Goal: Task Accomplishment & Management: Manage account settings

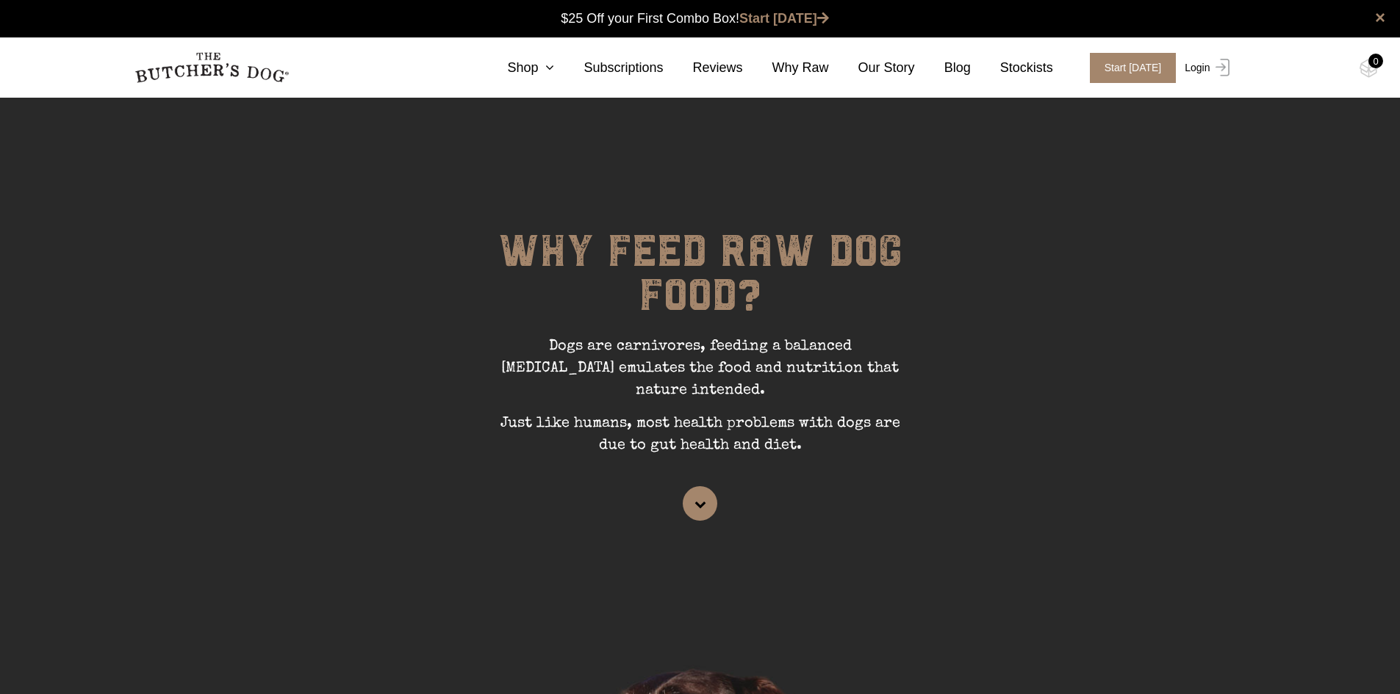
click at [1203, 70] on link "Login" at bounding box center [1205, 68] width 48 height 30
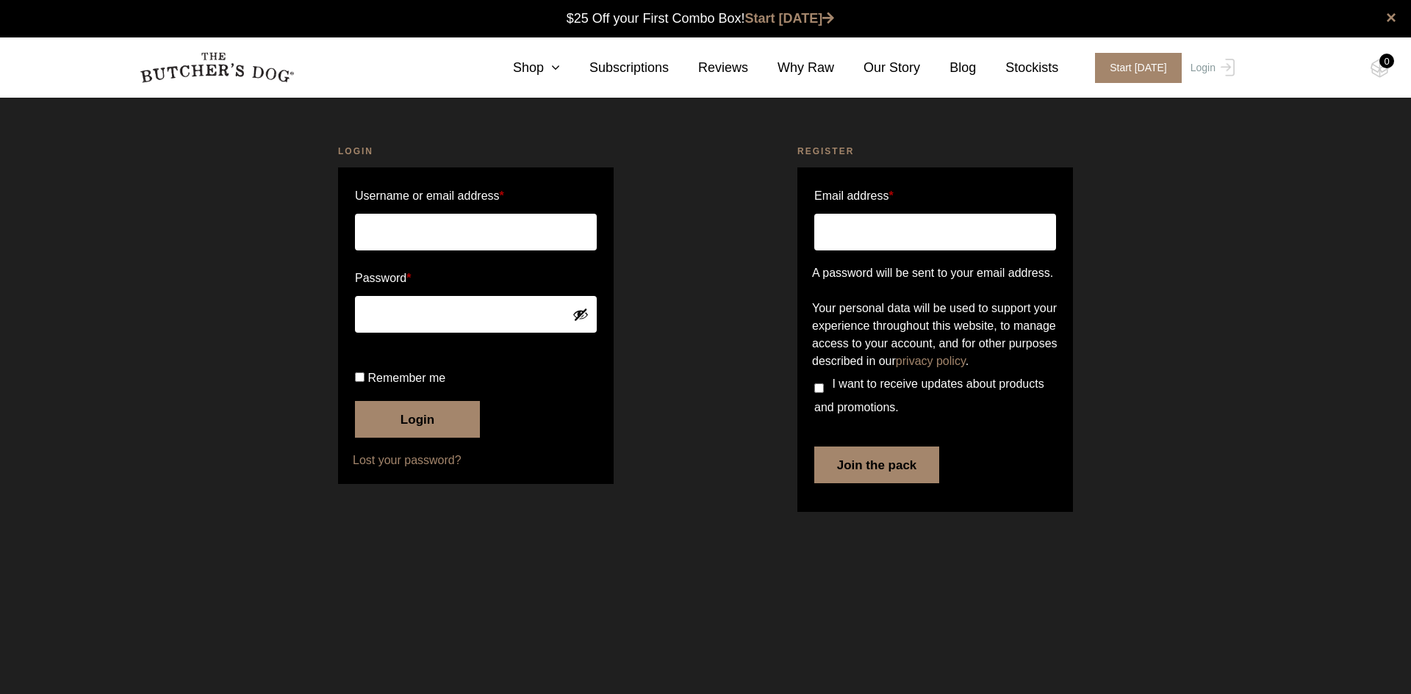
type input "[EMAIL_ADDRESS][DOMAIN_NAME]"
click at [358, 382] on input "Remember me" at bounding box center [360, 378] width 10 height 10
checkbox input "true"
click at [403, 438] on button "Login" at bounding box center [417, 419] width 125 height 37
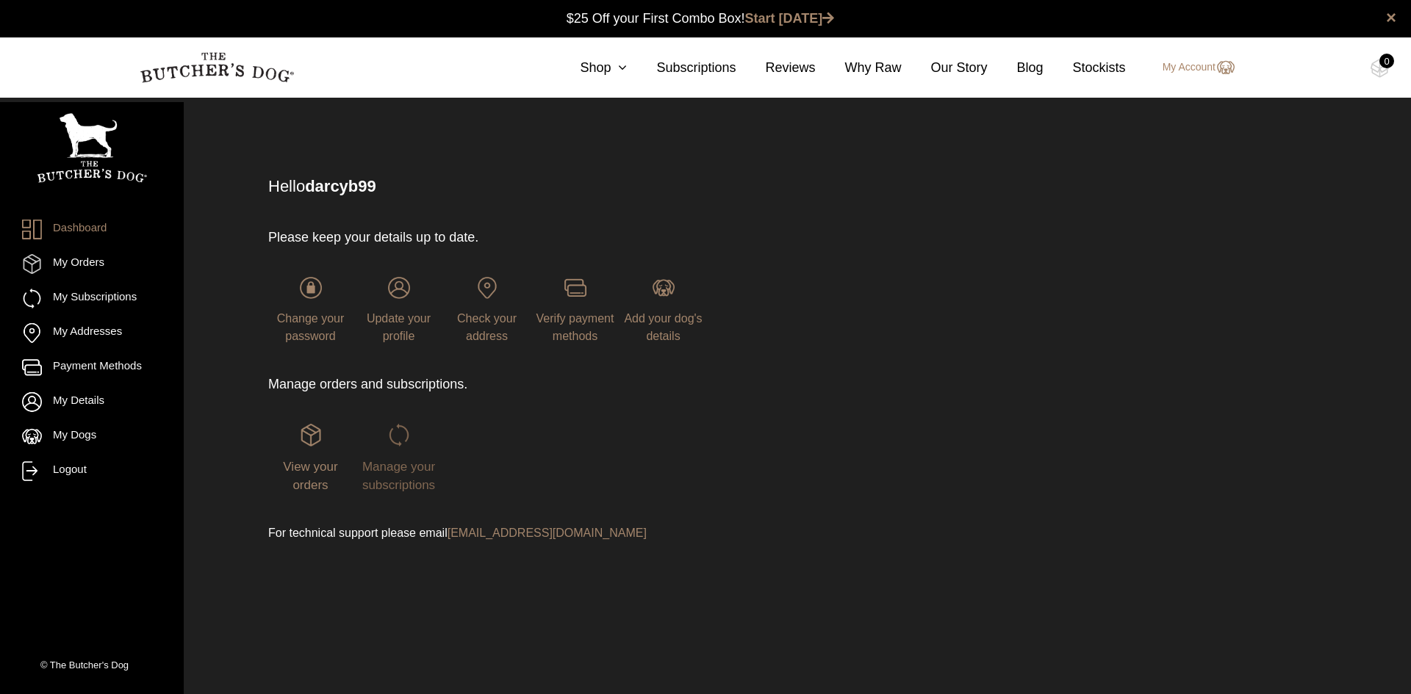
click at [407, 464] on span "Manage your subscriptions" at bounding box center [398, 476] width 73 height 33
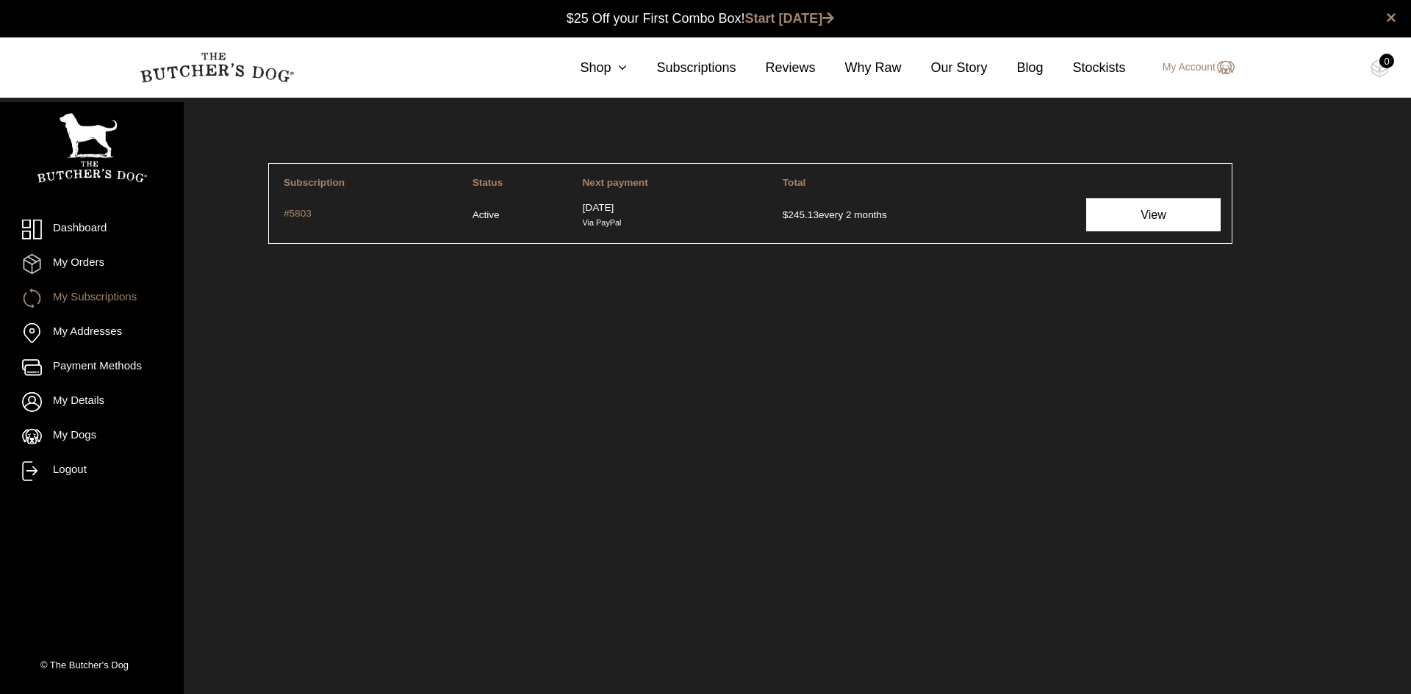
click at [1175, 221] on link "View" at bounding box center [1153, 214] width 134 height 33
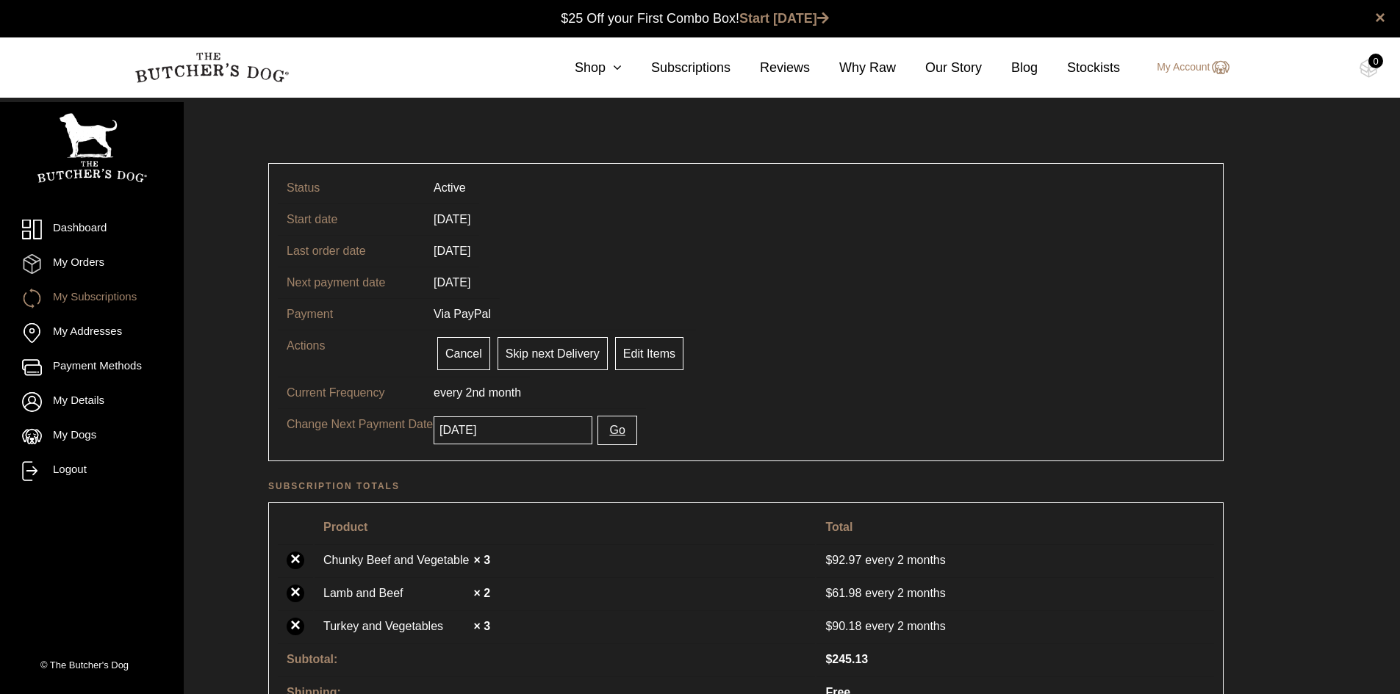
click at [608, 429] on button "Go" at bounding box center [616, 430] width 39 height 29
click at [603, 431] on button "Go" at bounding box center [616, 430] width 39 height 29
click at [523, 436] on input "[DATE]" at bounding box center [513, 431] width 159 height 28
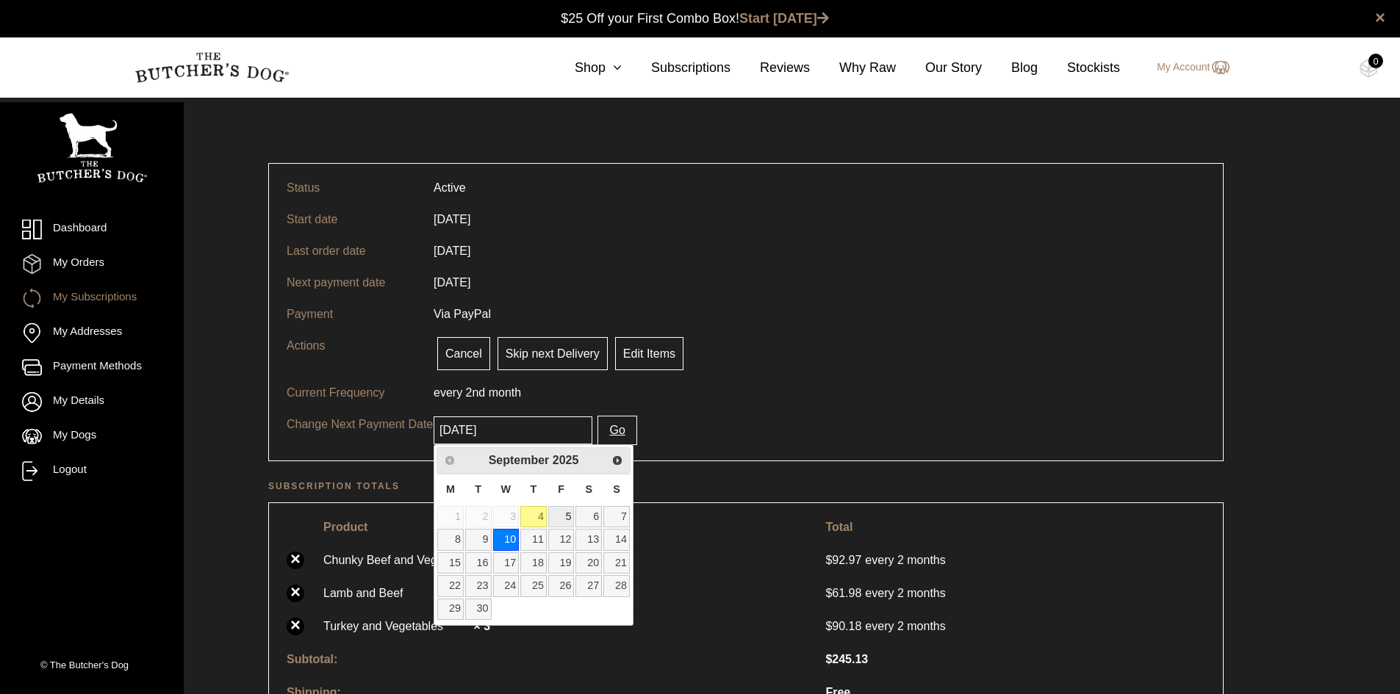
click at [568, 519] on link "5" at bounding box center [561, 516] width 26 height 21
type input "2025-09-05"
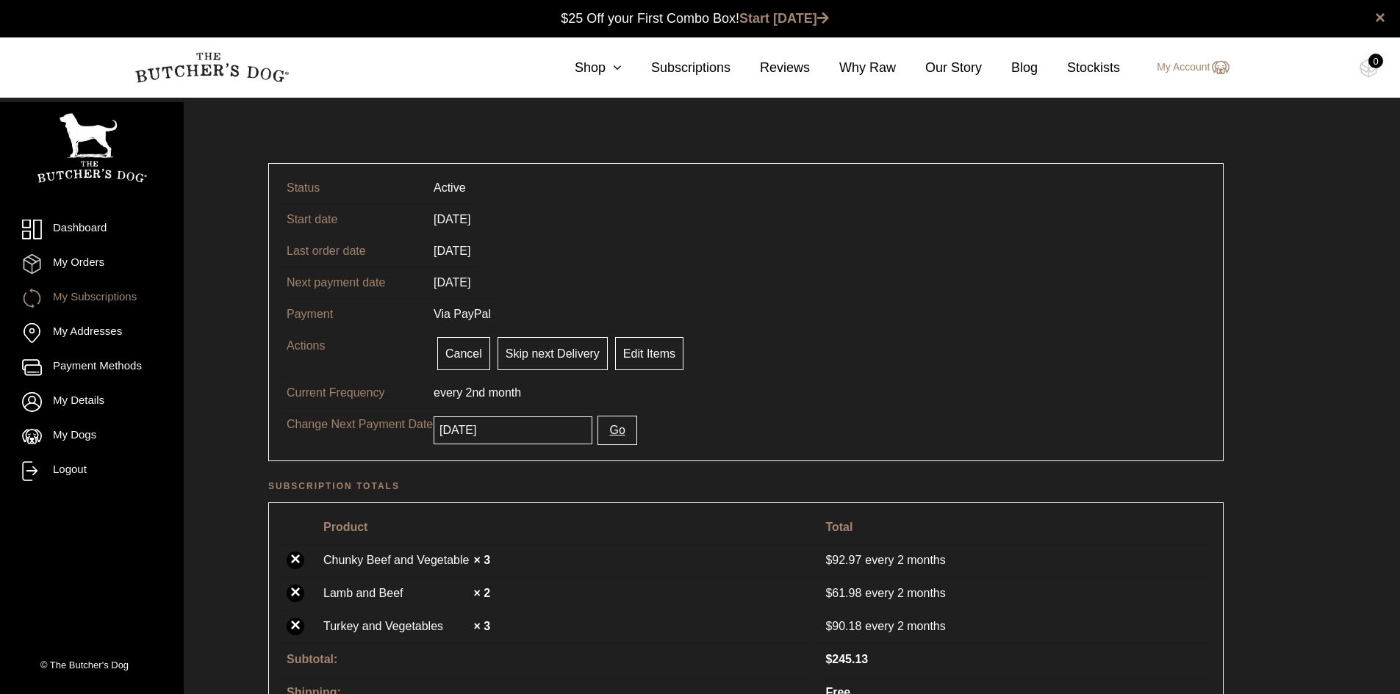
click at [603, 434] on button "Go" at bounding box center [616, 430] width 39 height 29
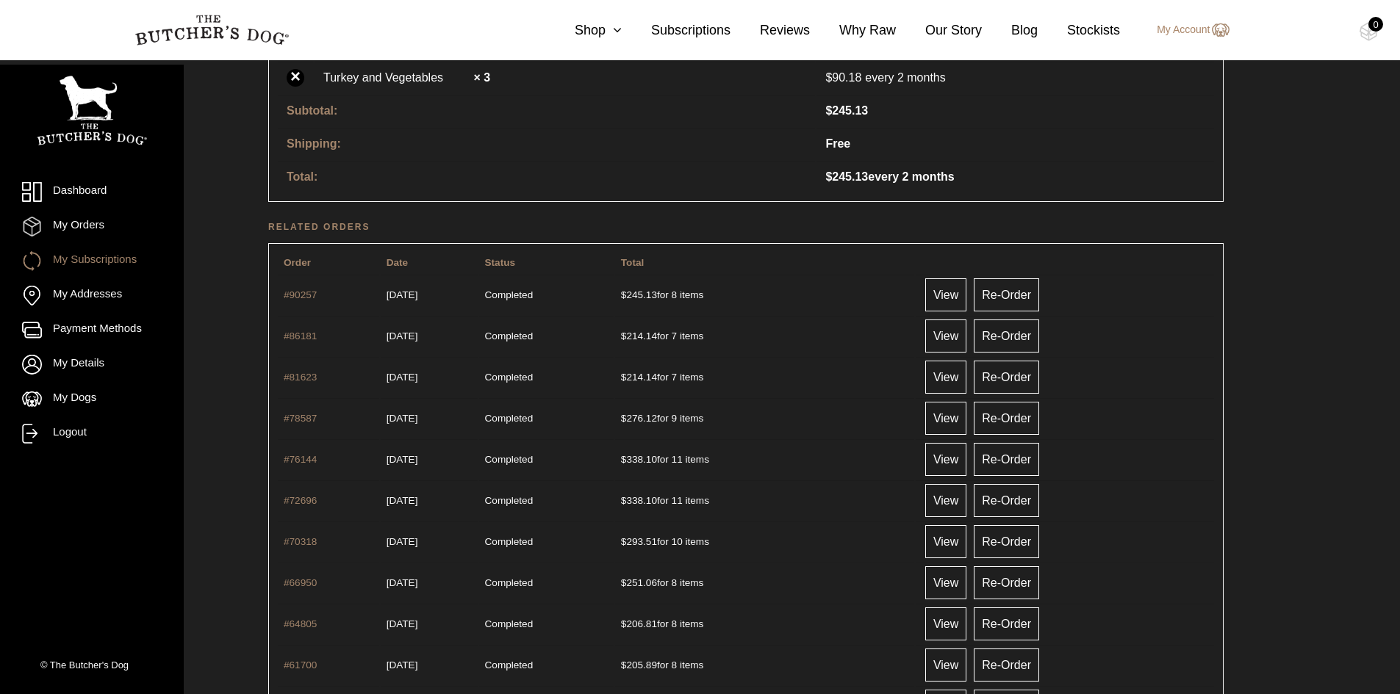
scroll to position [367, 0]
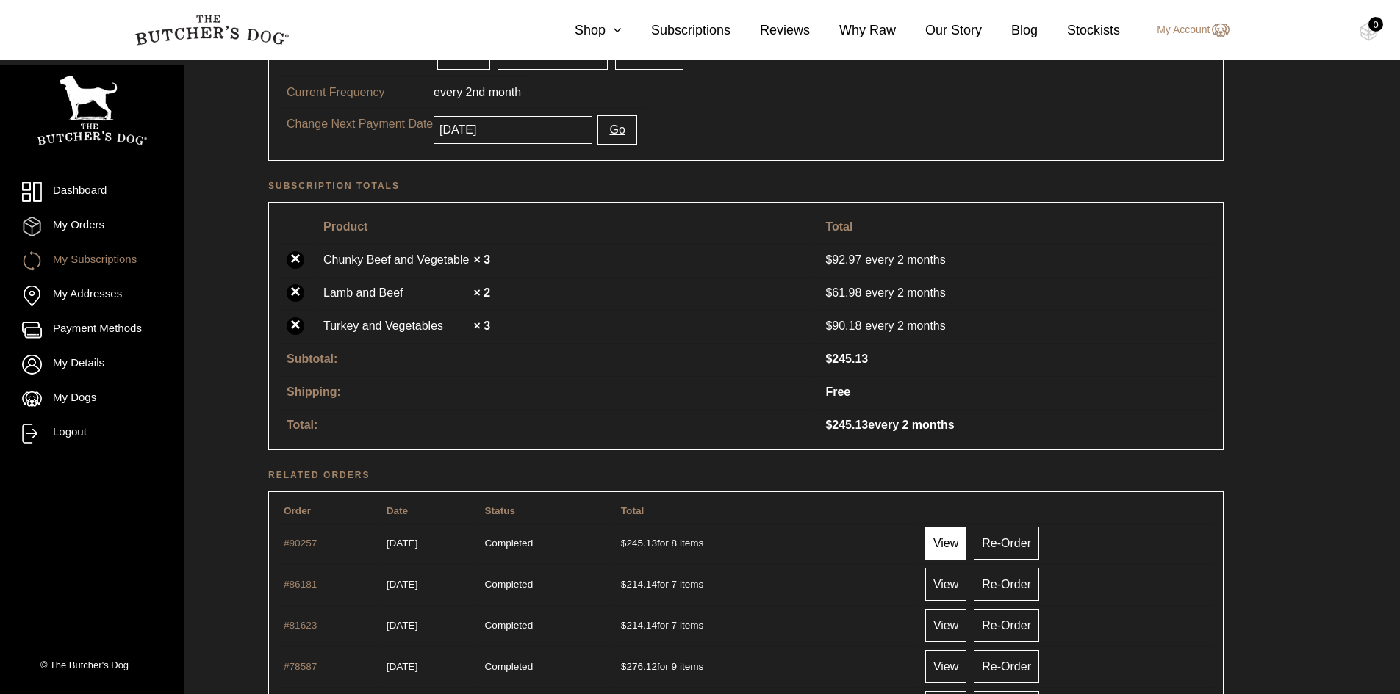
click at [955, 542] on link "View" at bounding box center [945, 543] width 41 height 33
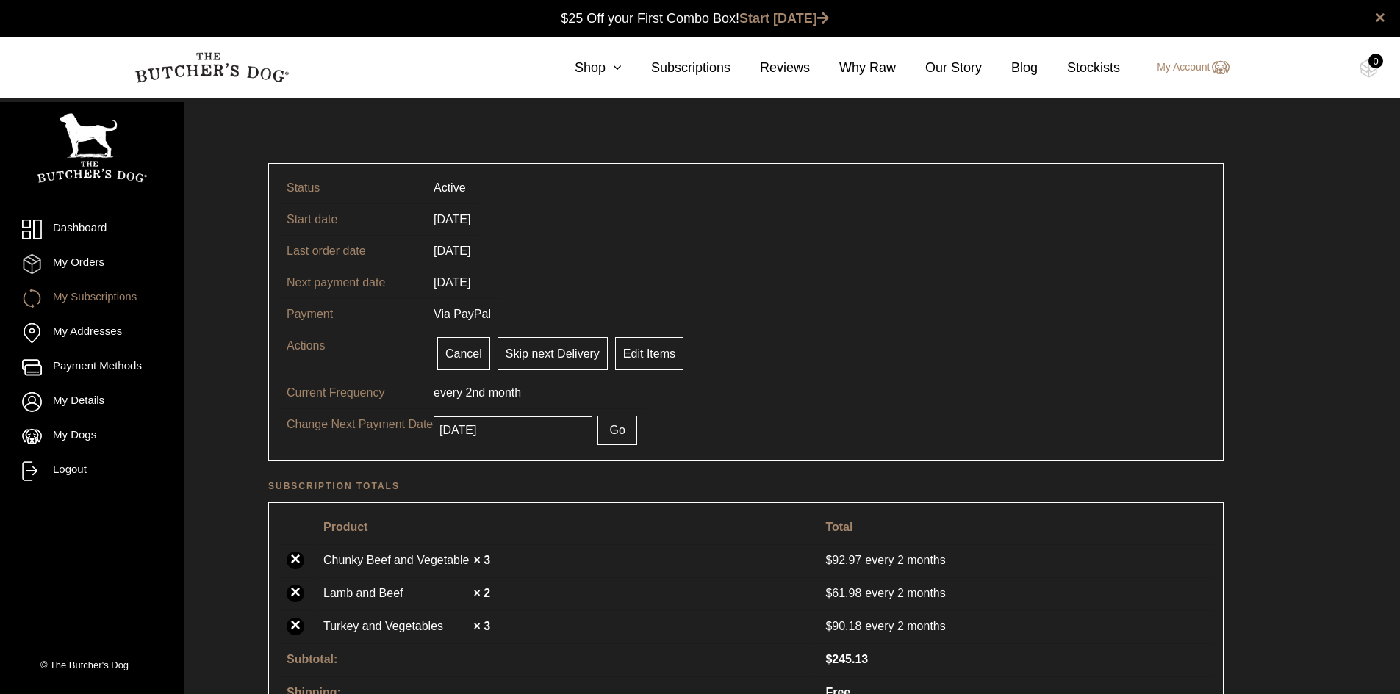
click at [554, 434] on input "2025-09-10" at bounding box center [513, 431] width 159 height 28
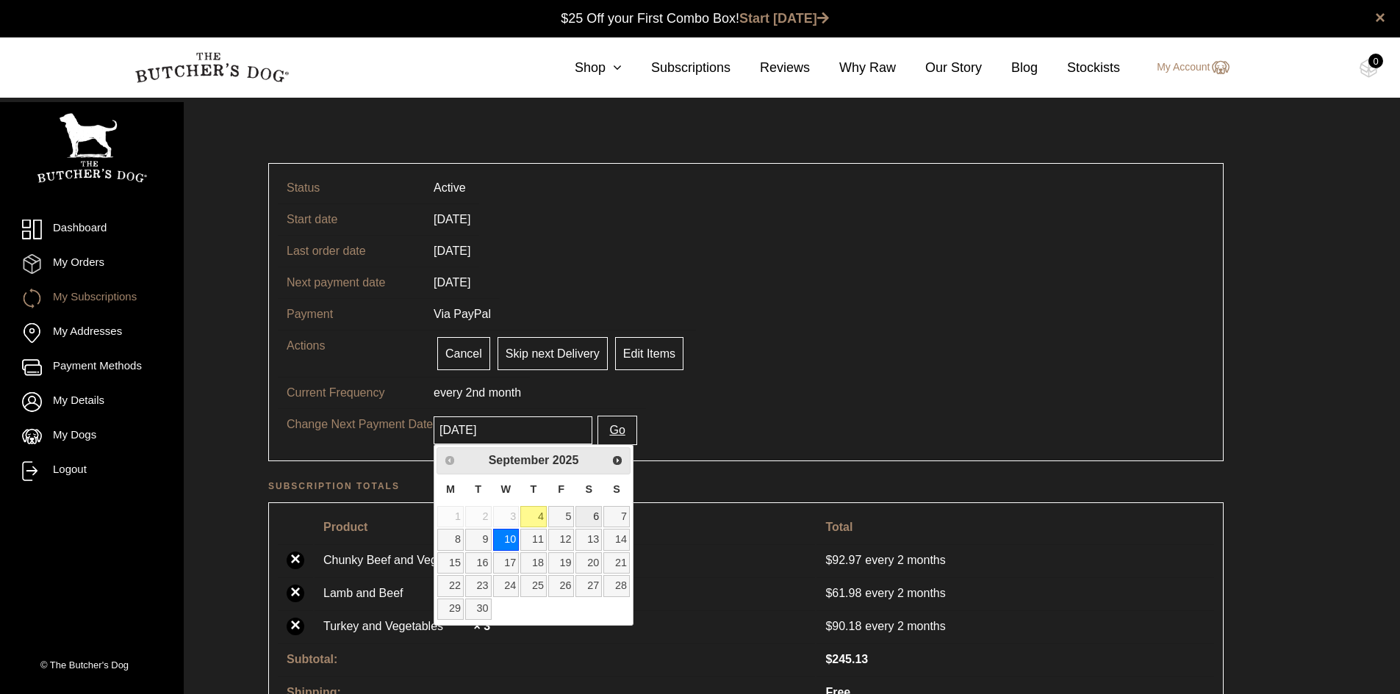
click at [599, 519] on link "6" at bounding box center [588, 516] width 26 height 21
type input "2025-09-06"
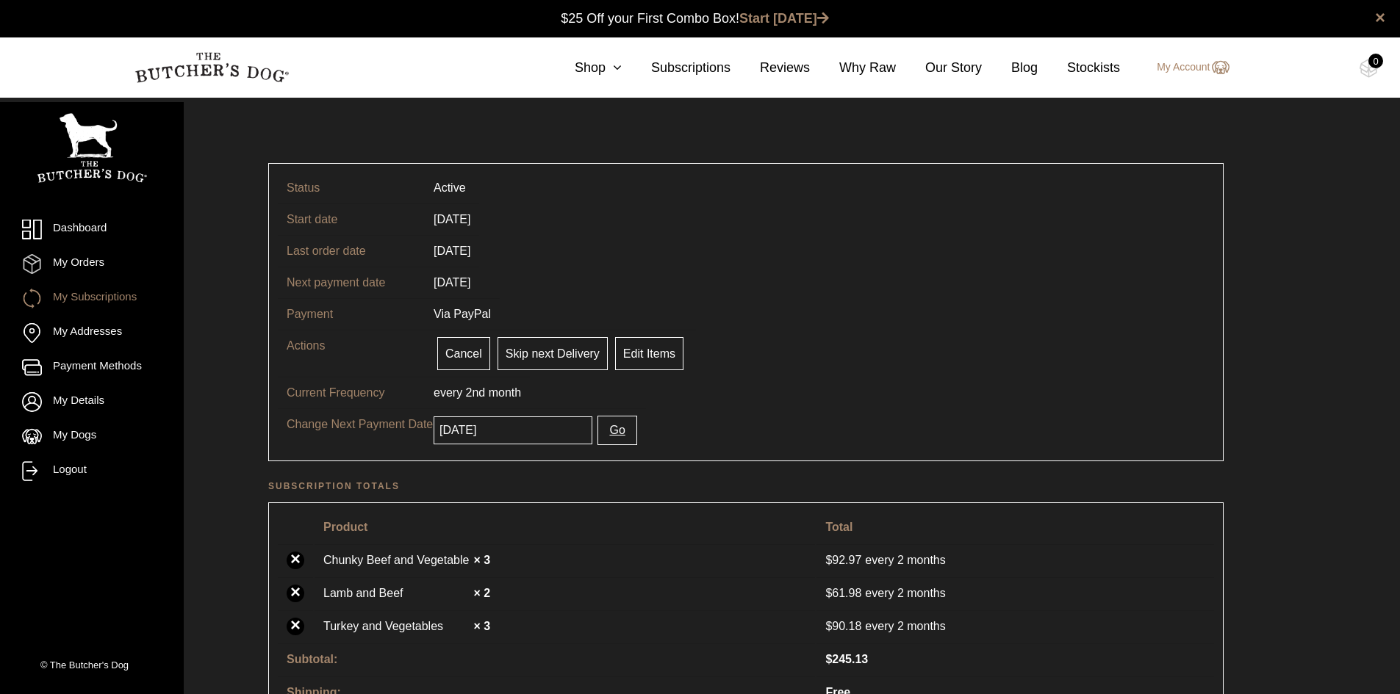
click at [611, 437] on button "Go" at bounding box center [616, 430] width 39 height 29
click at [603, 434] on button "Go" at bounding box center [616, 430] width 39 height 29
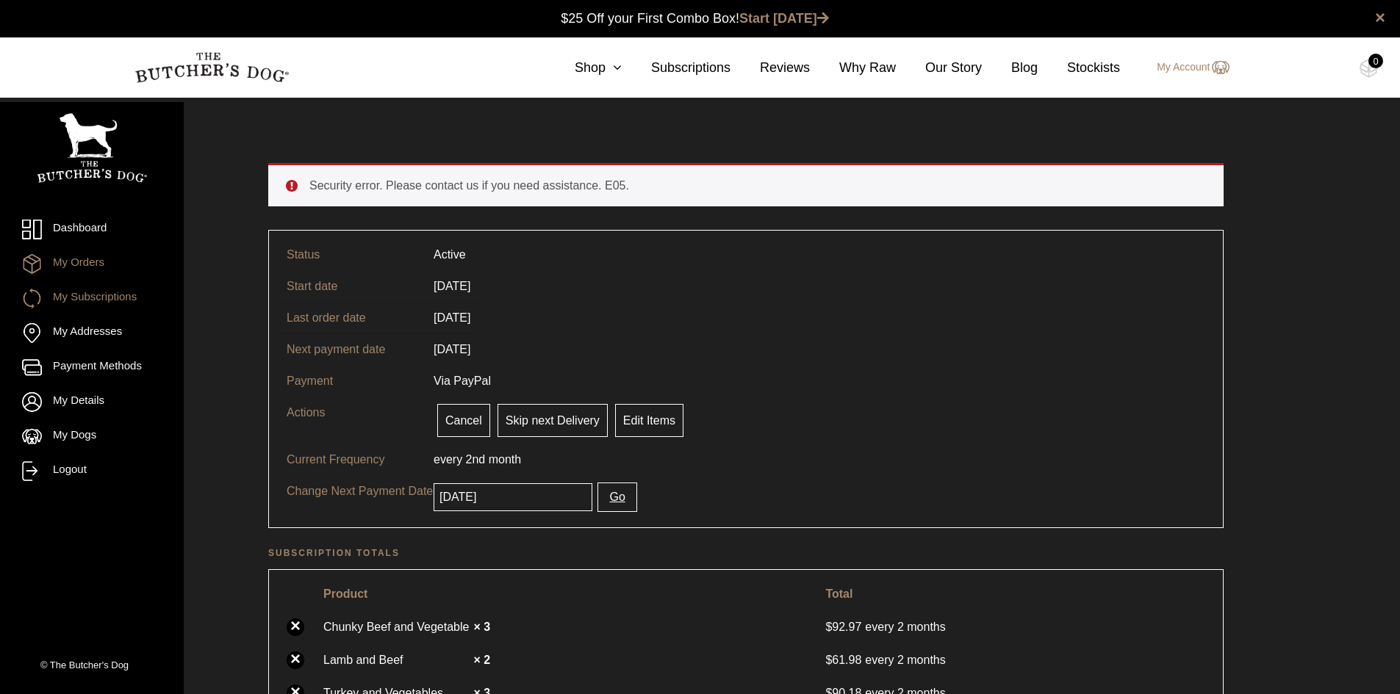
click at [77, 262] on link "My Orders" at bounding box center [92, 264] width 140 height 20
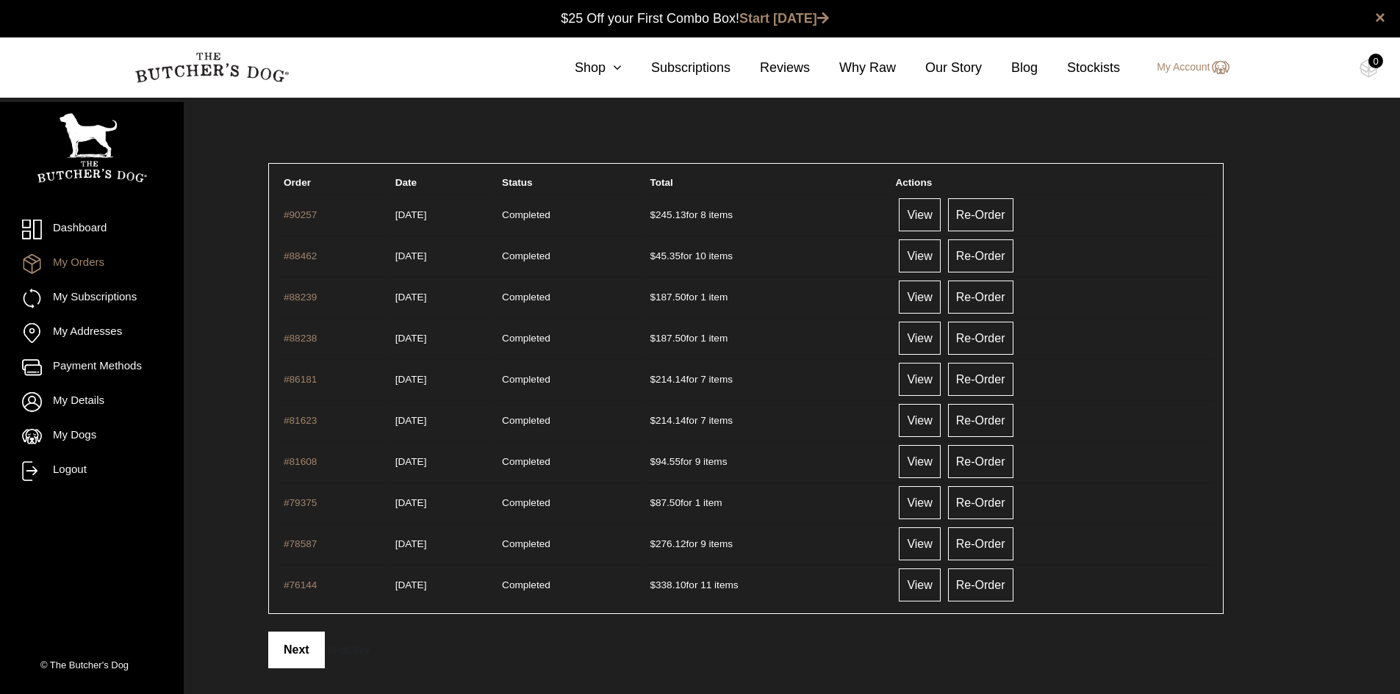
click at [305, 646] on link "Next" at bounding box center [296, 650] width 57 height 37
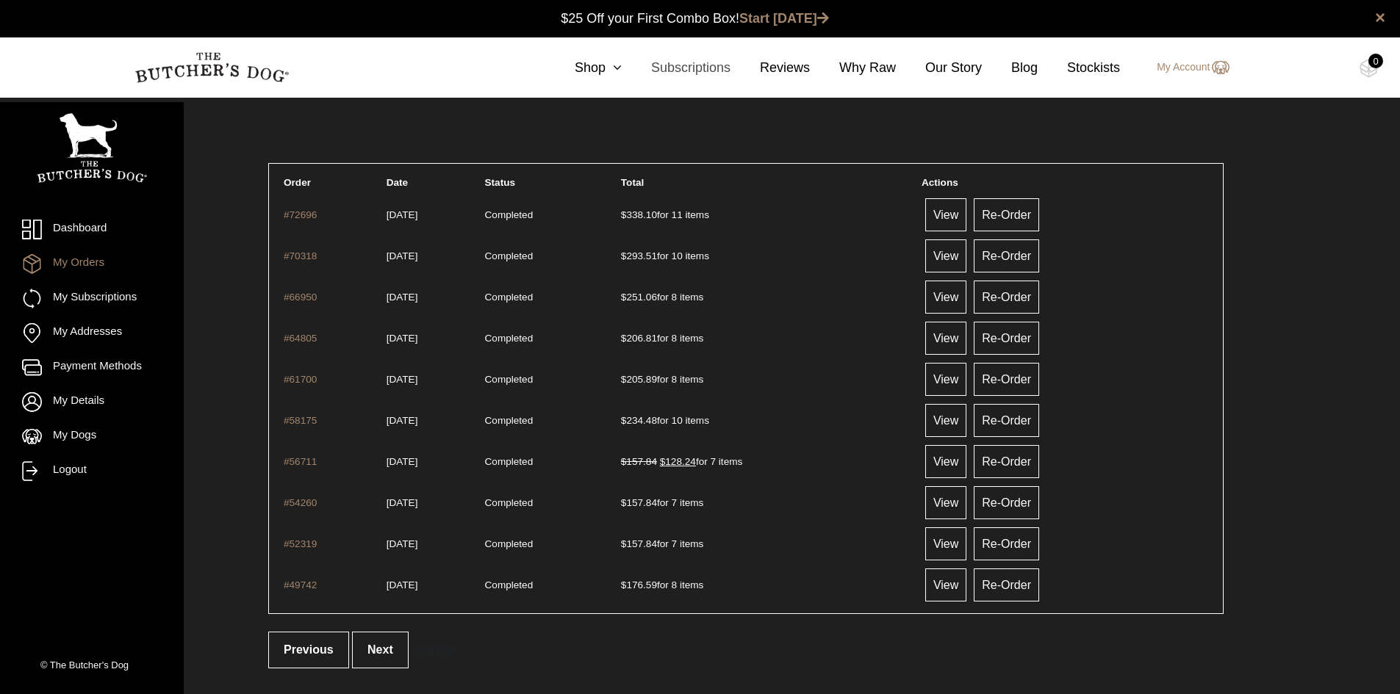
click at [700, 66] on link "Subscriptions" at bounding box center [676, 68] width 109 height 20
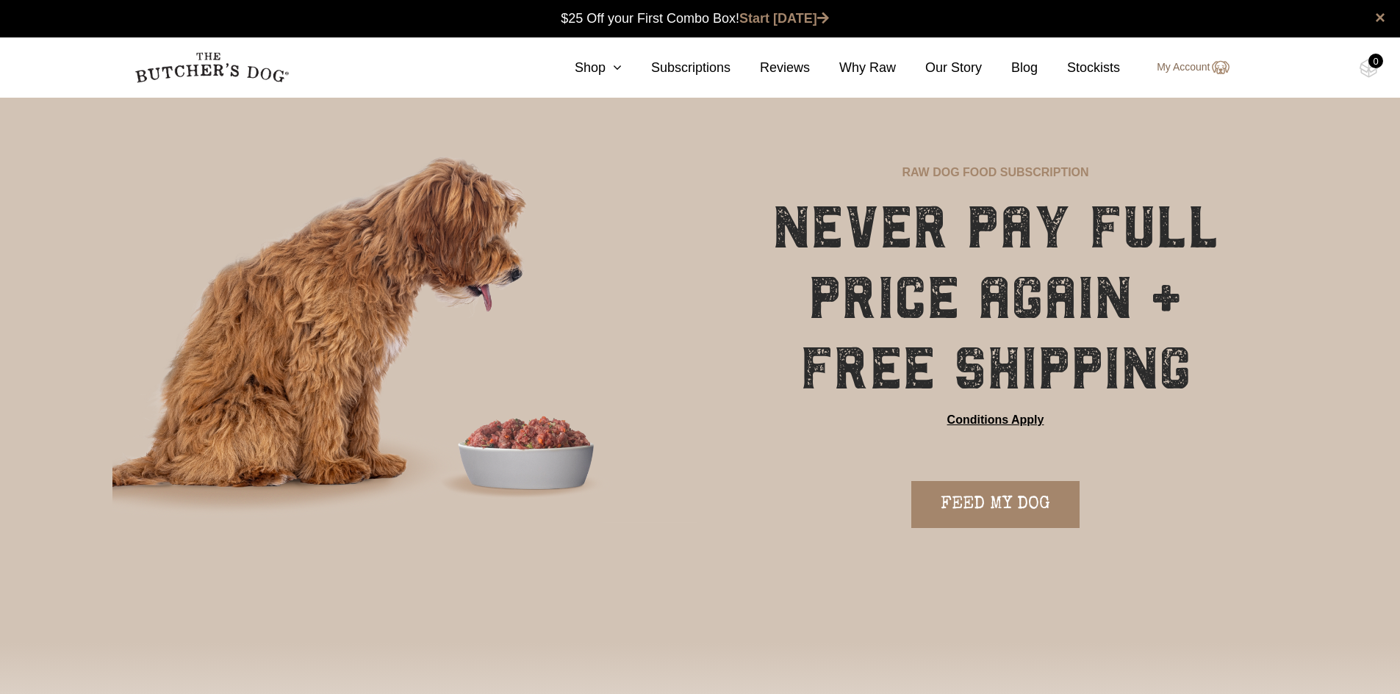
click at [1192, 65] on link "My Account" at bounding box center [1185, 68] width 87 height 18
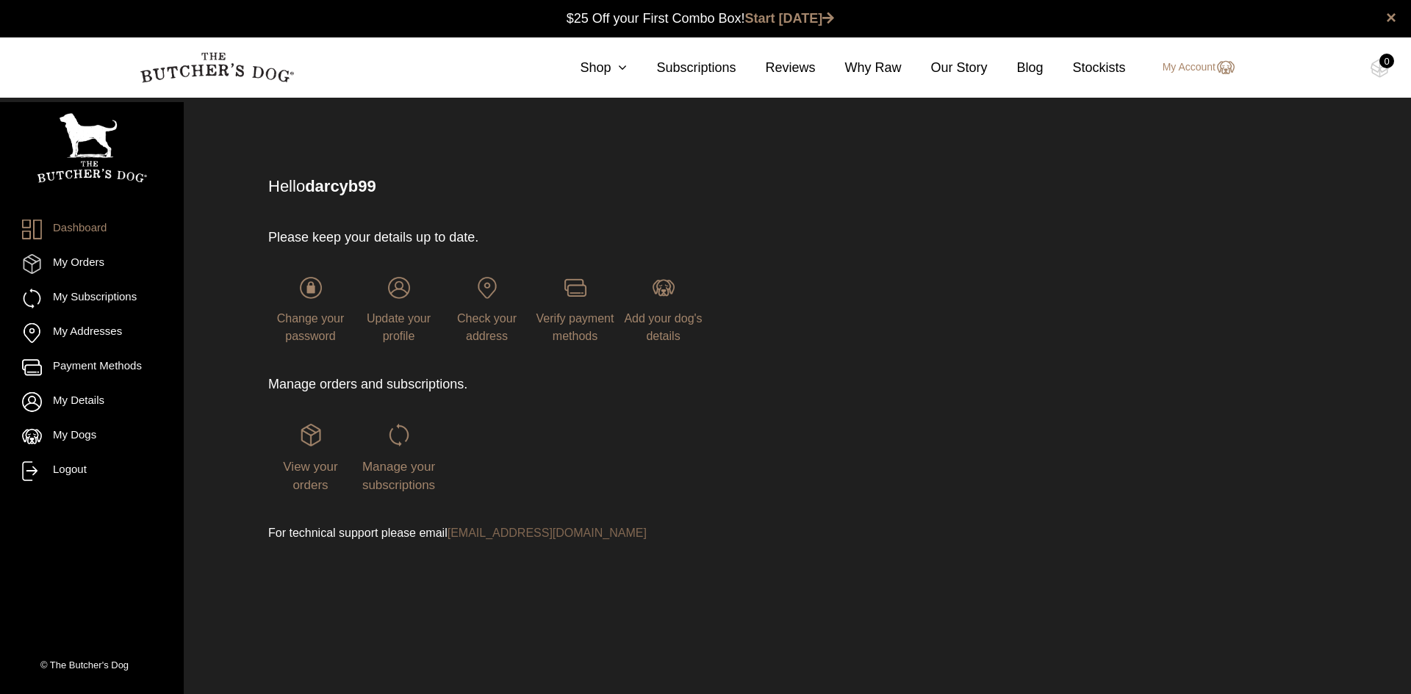
click at [520, 533] on link "[EMAIL_ADDRESS][DOMAIN_NAME]" at bounding box center [547, 533] width 199 height 12
